Goal: Task Accomplishment & Management: Complete application form

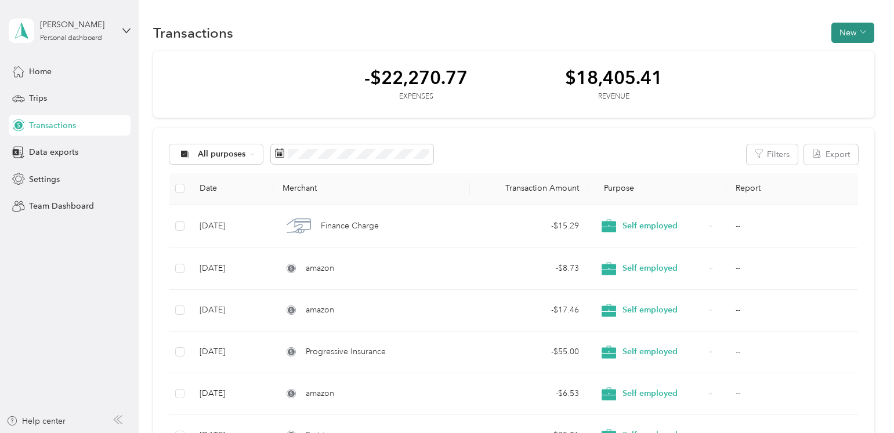
click at [849, 33] on button "New" at bounding box center [852, 33] width 43 height 20
click at [847, 53] on span "Expense" at bounding box center [845, 55] width 31 height 12
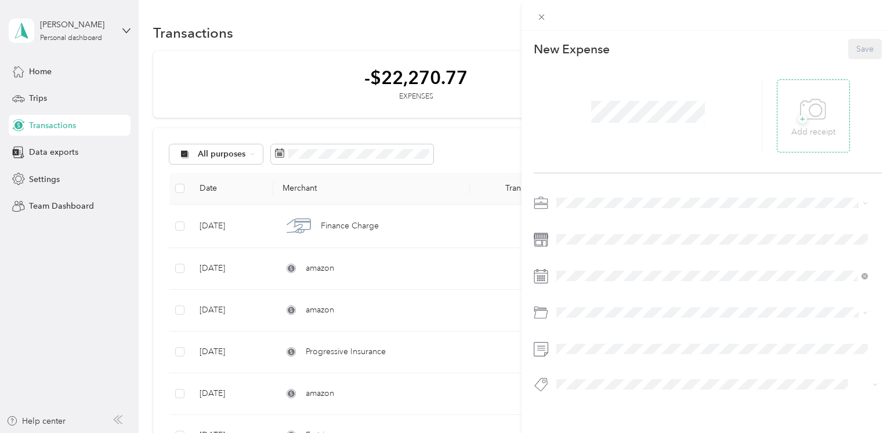
click at [809, 113] on icon at bounding box center [815, 110] width 12 height 12
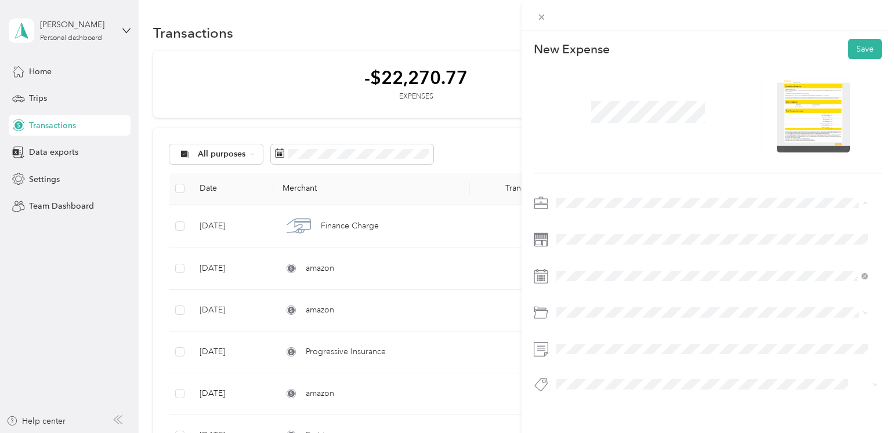
click at [588, 263] on span "Self employed" at bounding box center [586, 264] width 53 height 10
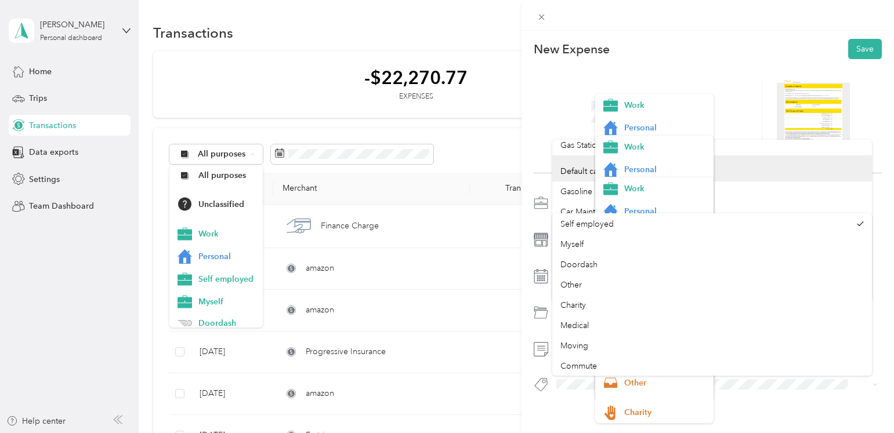
scroll to position [41, 0]
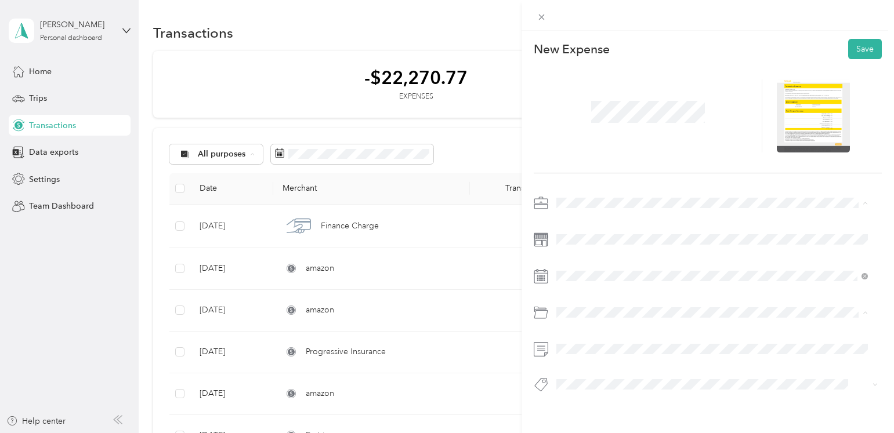
drag, startPoint x: 715, startPoint y: 43, endPoint x: 704, endPoint y: 41, distance: 10.7
click at [713, 42] on div "New Expense Save" at bounding box center [708, 49] width 348 height 20
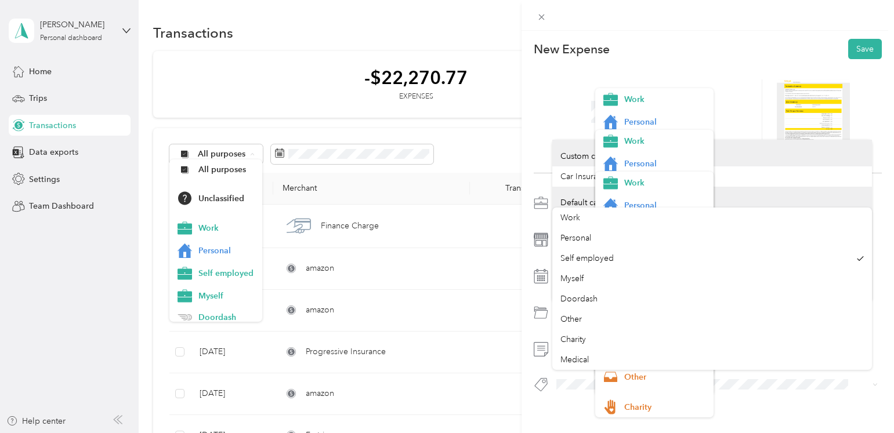
scroll to position [32, 0]
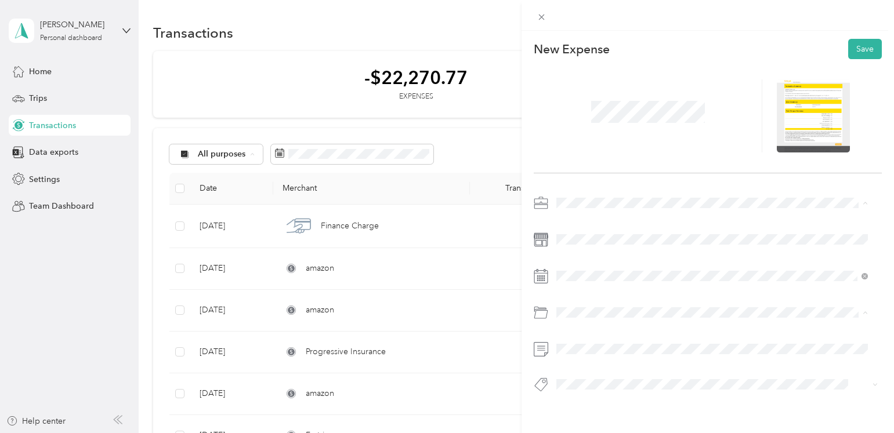
click at [721, 69] on div at bounding box center [708, 116] width 348 height 114
click at [858, 48] on button "Save" at bounding box center [865, 49] width 34 height 20
click at [855, 48] on button "Save" at bounding box center [859, 49] width 46 height 20
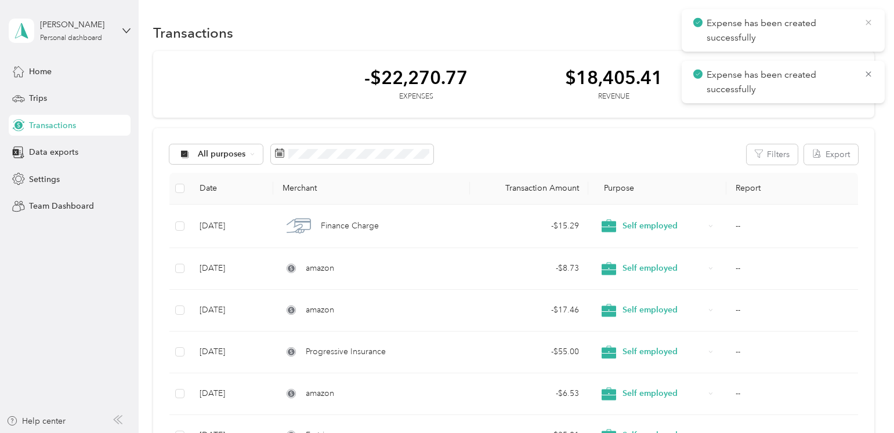
click at [865, 24] on icon at bounding box center [868, 22] width 9 height 10
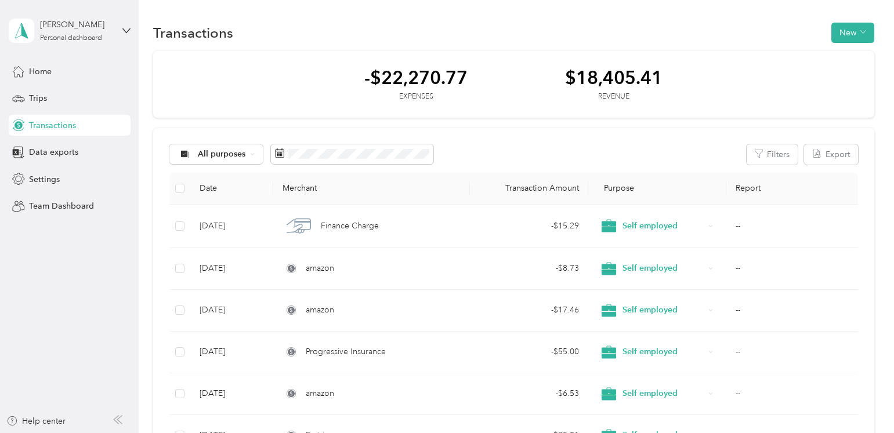
click at [54, 129] on span "Transactions" at bounding box center [52, 125] width 47 height 12
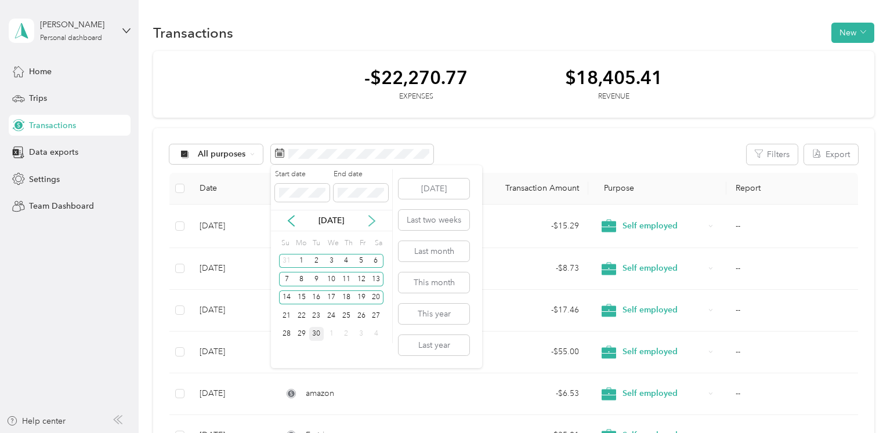
click at [370, 220] on icon at bounding box center [372, 221] width 12 height 12
click at [437, 186] on button "[DATE]" at bounding box center [433, 189] width 71 height 20
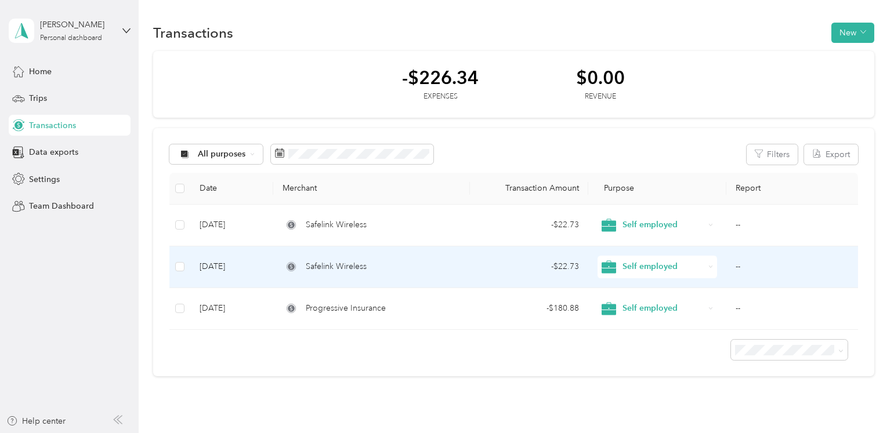
click at [733, 268] on td "--" at bounding box center [791, 267] width 131 height 42
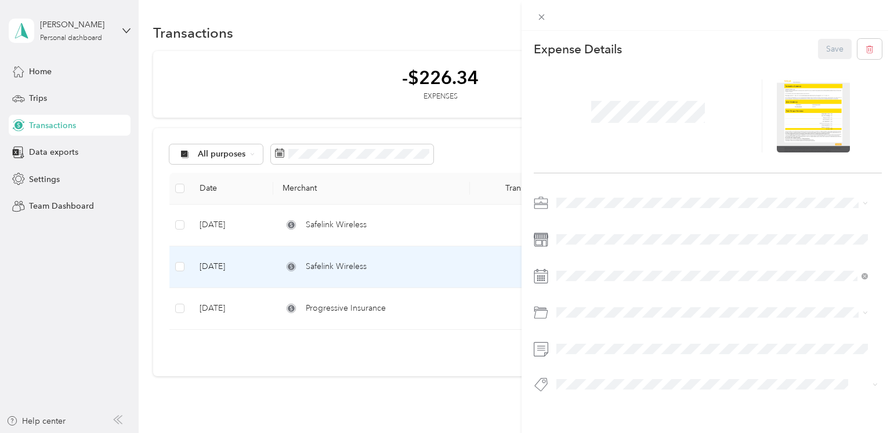
click at [277, 404] on div "This expense cannot be edited because it is either under review, approved, or p…" at bounding box center [447, 216] width 894 height 433
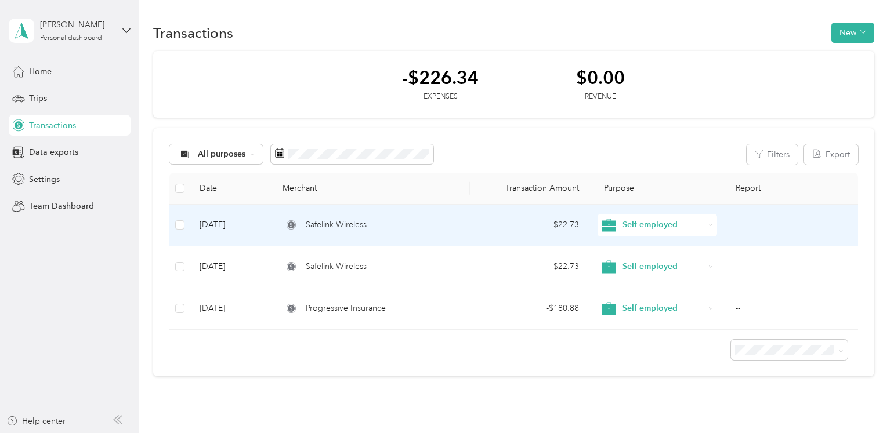
click at [645, 226] on span "Self employed" at bounding box center [663, 225] width 82 height 13
click at [731, 223] on td "--" at bounding box center [791, 226] width 131 height 42
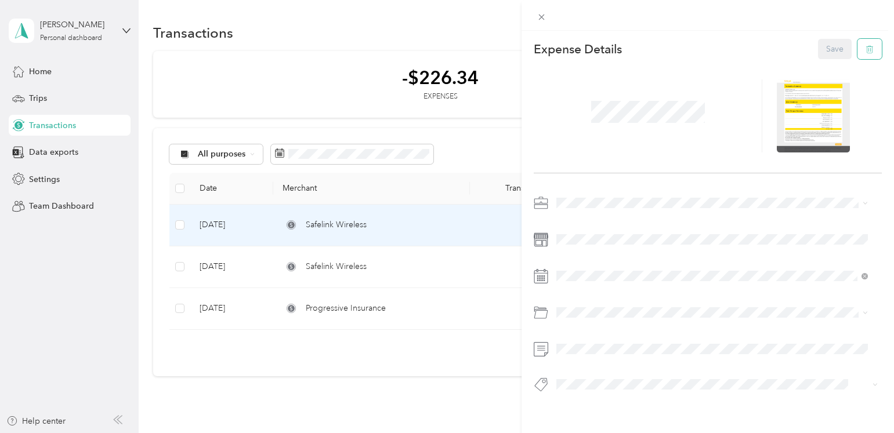
click at [865, 48] on icon "button" at bounding box center [869, 49] width 8 height 8
click at [825, 57] on button "Yes" at bounding box center [825, 57] width 23 height 19
